Goal: Task Accomplishment & Management: Use online tool/utility

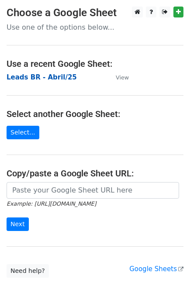
click at [54, 77] on strong "Leads BR - Abril/25" at bounding box center [42, 77] width 70 height 8
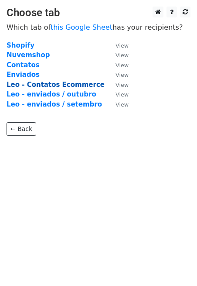
click at [83, 84] on strong "Leo - Contatos Ecommerce" at bounding box center [56, 85] width 98 height 8
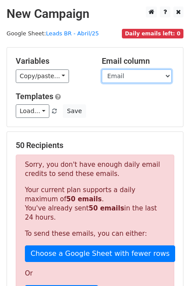
click at [143, 79] on select "Loja Email Nome Cargo Linkedin Contato Linkedin" at bounding box center [137, 76] width 70 height 14
click at [102, 69] on select "Loja Email Nome Cargo Linkedin Contato Linkedin" at bounding box center [137, 76] width 70 height 14
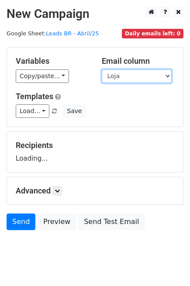
click at [141, 77] on select "Loja Email Nome Cargo Linkedin Contato Linkedin" at bounding box center [137, 76] width 70 height 14
select select "Email"
click at [102, 69] on select "Loja Email Nome Cargo Linkedin Contato Linkedin" at bounding box center [137, 76] width 70 height 14
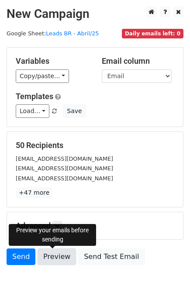
click at [56, 256] on link "Preview" at bounding box center [57, 256] width 38 height 17
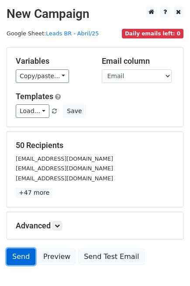
click at [20, 257] on link "Send" at bounding box center [21, 256] width 29 height 17
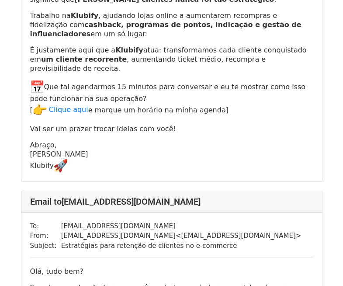
scroll to position [742, 0]
